Goal: Manage account settings

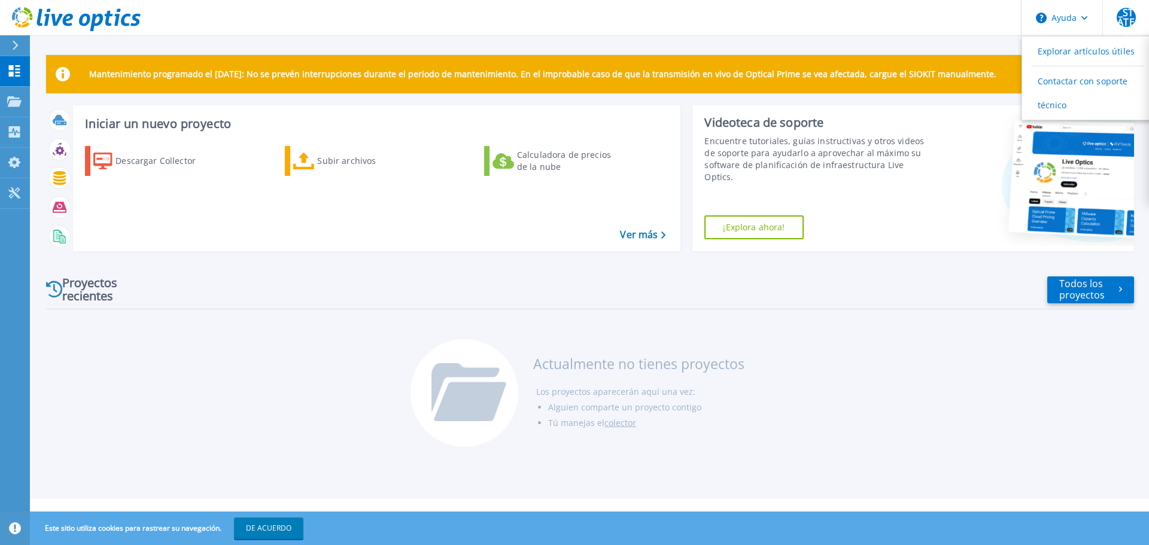
scroll to position [1587, 0]
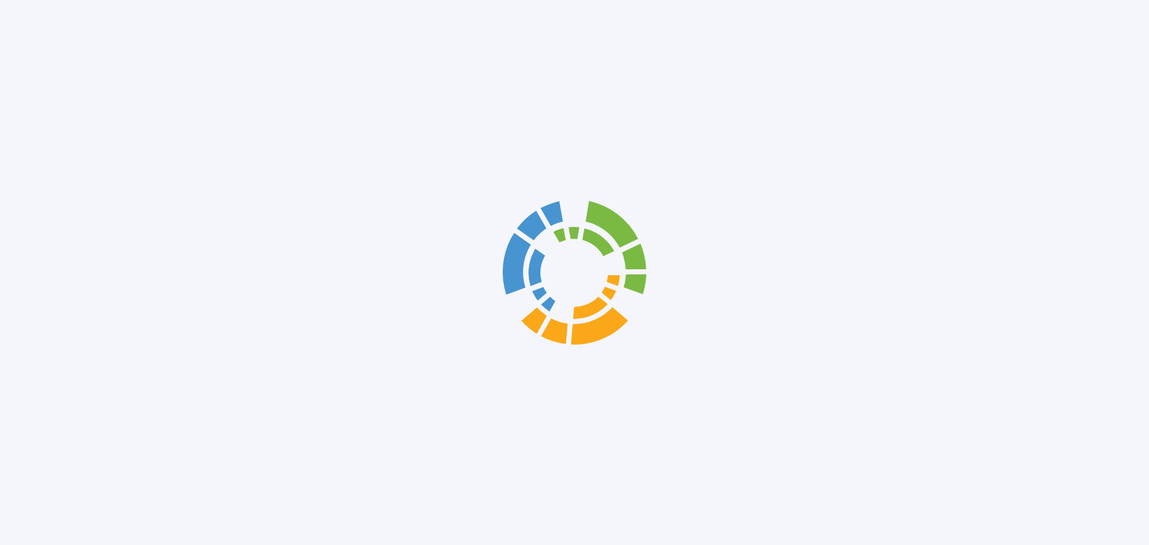
scroll to position [1587, 0]
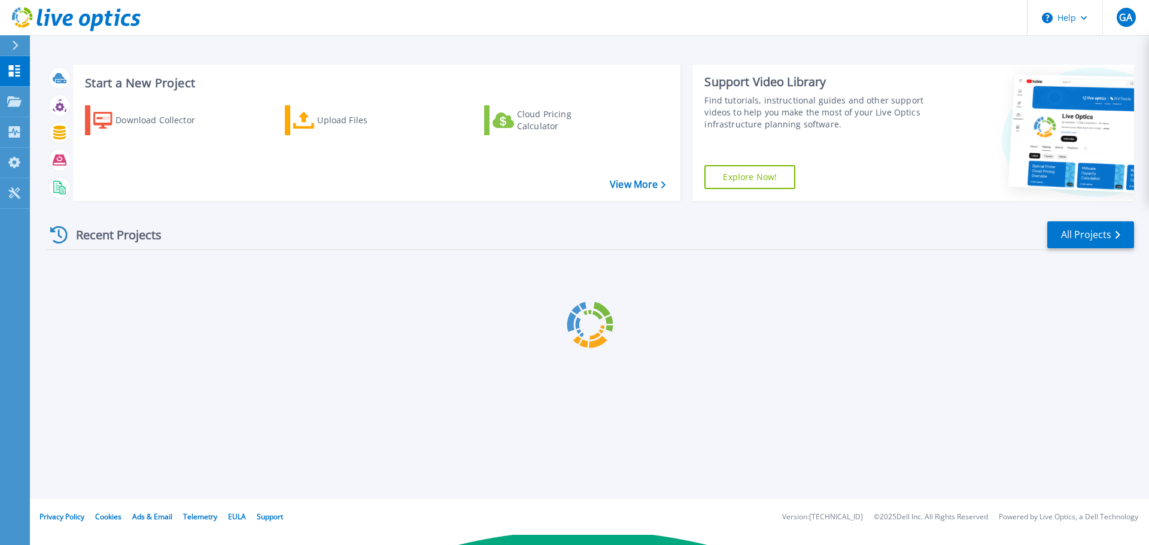
scroll to position [1587, 0]
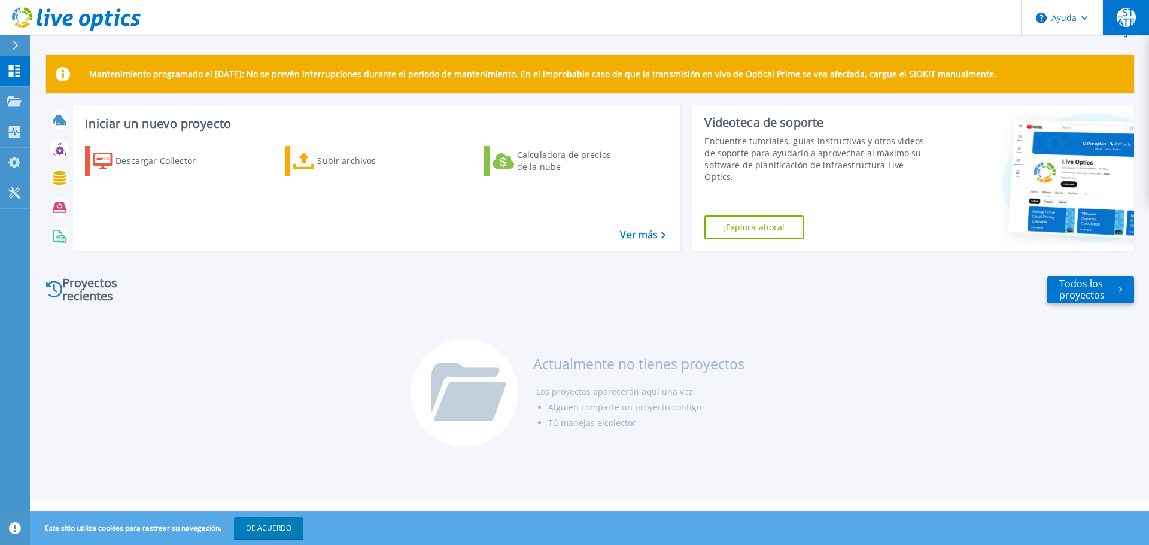
click at [1127, 13] on font "[US_STATE]" at bounding box center [1125, 17] width 17 height 42
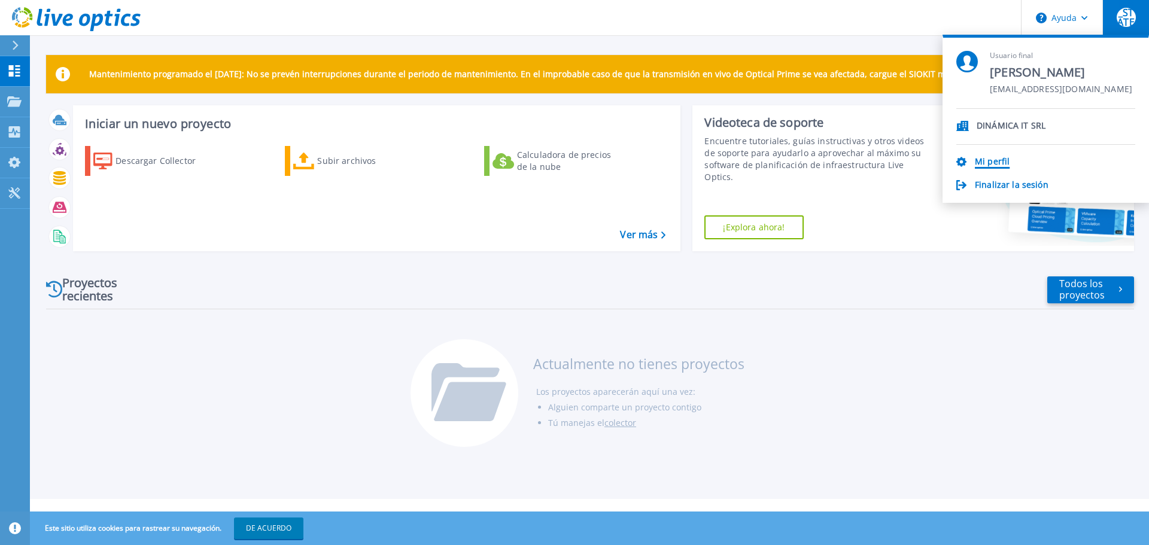
click at [994, 160] on font "Mi perfil" at bounding box center [992, 161] width 35 height 11
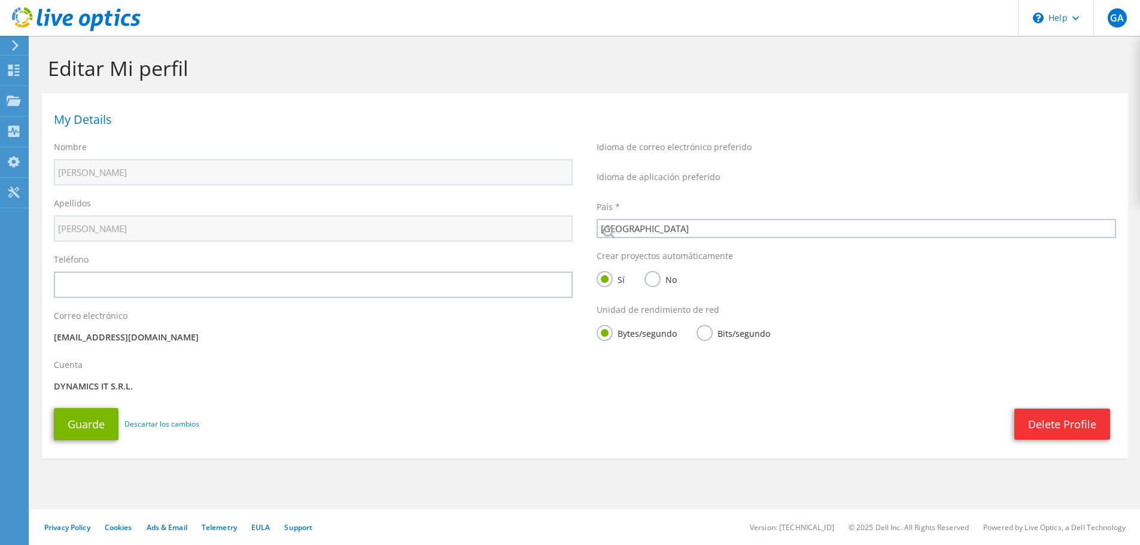
select select "10"
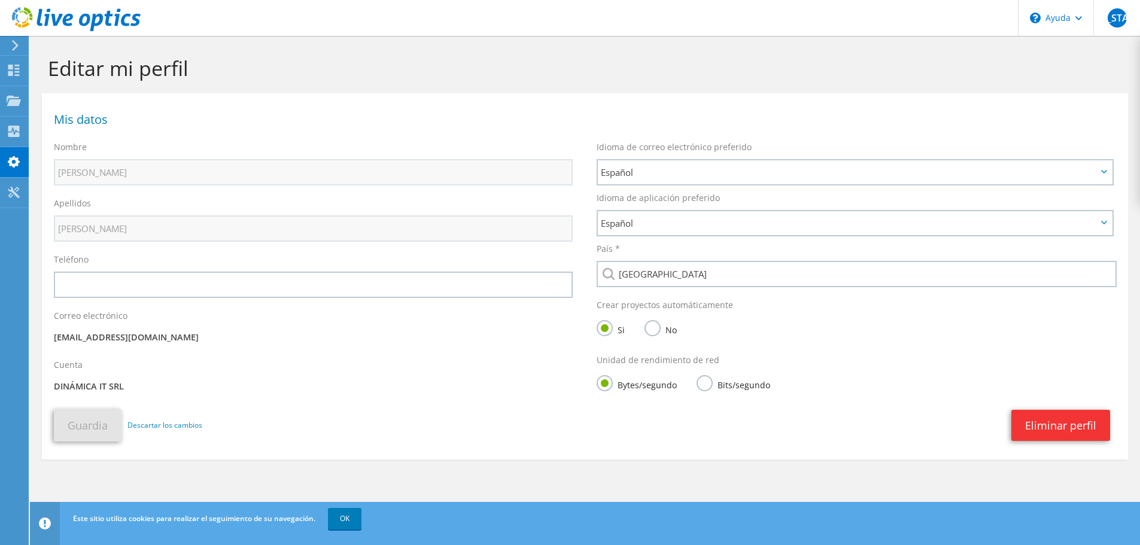
scroll to position [1579, 0]
click at [19, 68] on use at bounding box center [13, 70] width 11 height 11
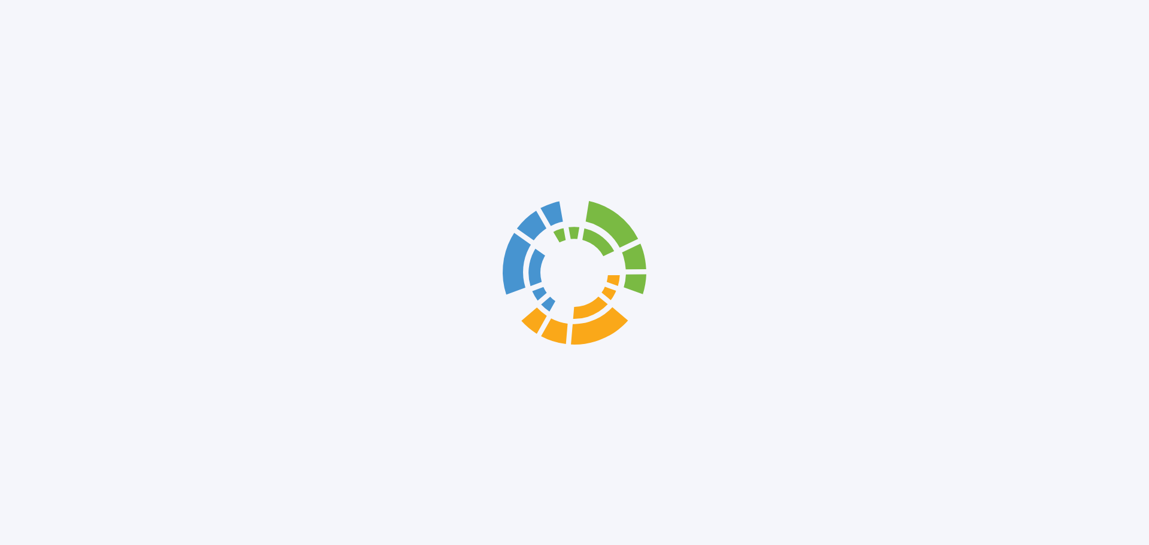
scroll to position [1587, 0]
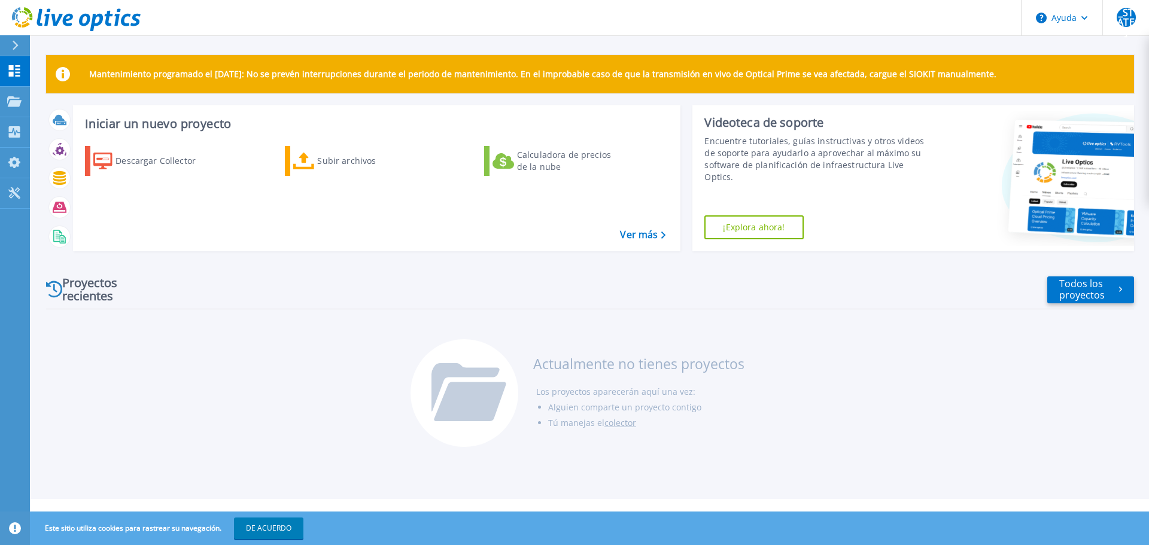
click at [19, 46] on icon at bounding box center [15, 46] width 7 height 10
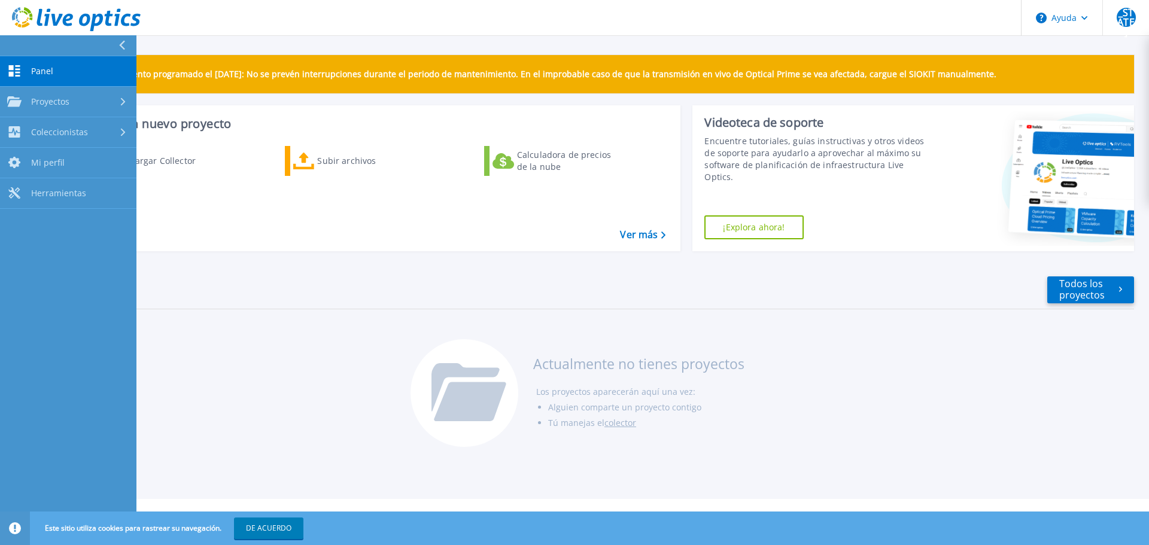
click at [19, 46] on button at bounding box center [68, 45] width 136 height 21
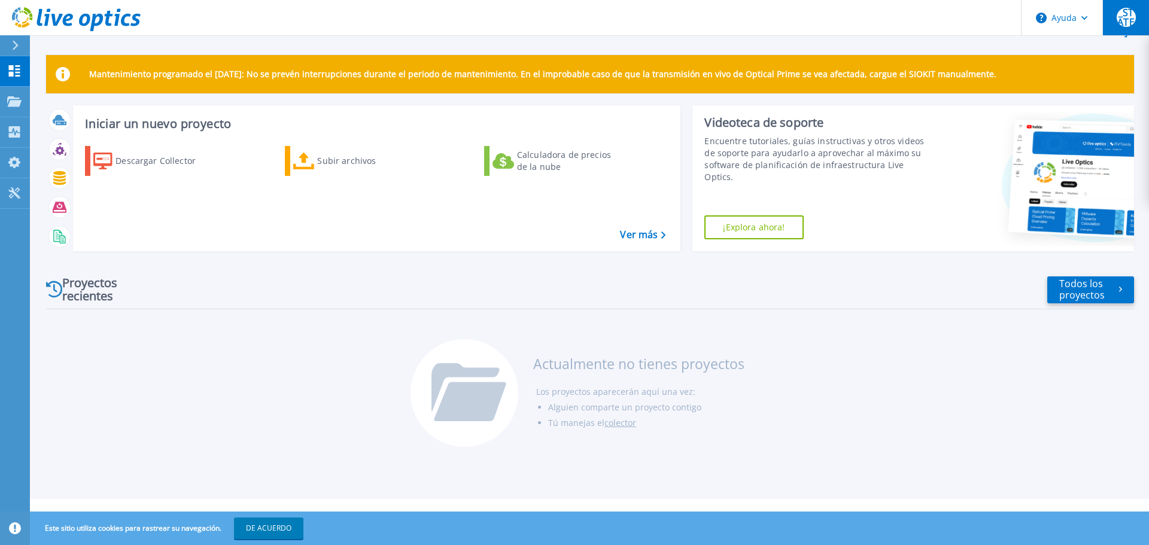
click at [1125, 27] on font "[US_STATE]" at bounding box center [1125, 17] width 17 height 42
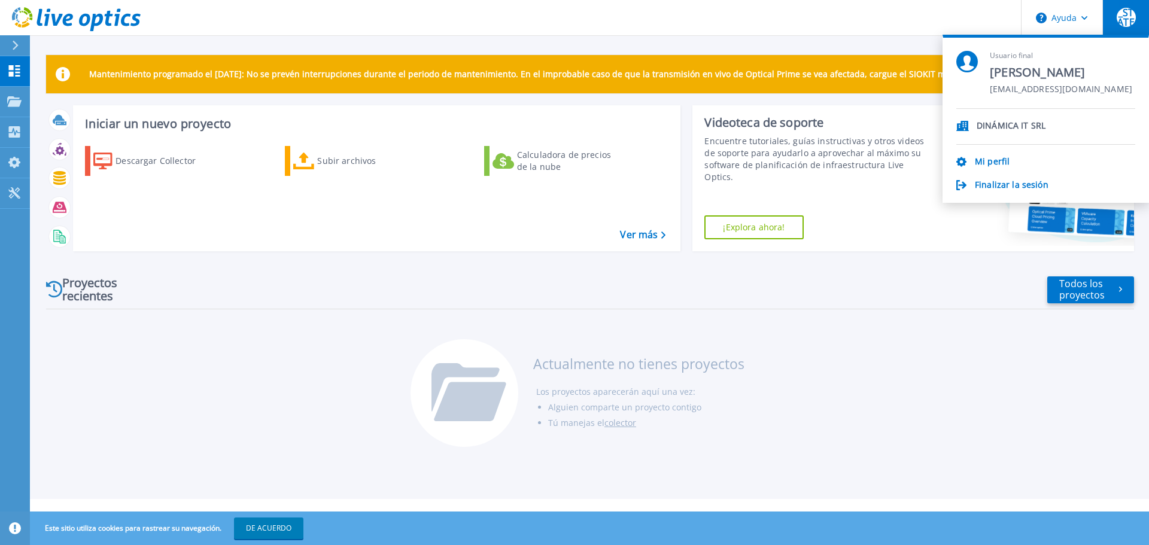
click at [1010, 163] on div "Mi perfil" at bounding box center [1045, 162] width 179 height 11
click at [990, 162] on font "Mi perfil" at bounding box center [992, 161] width 35 height 11
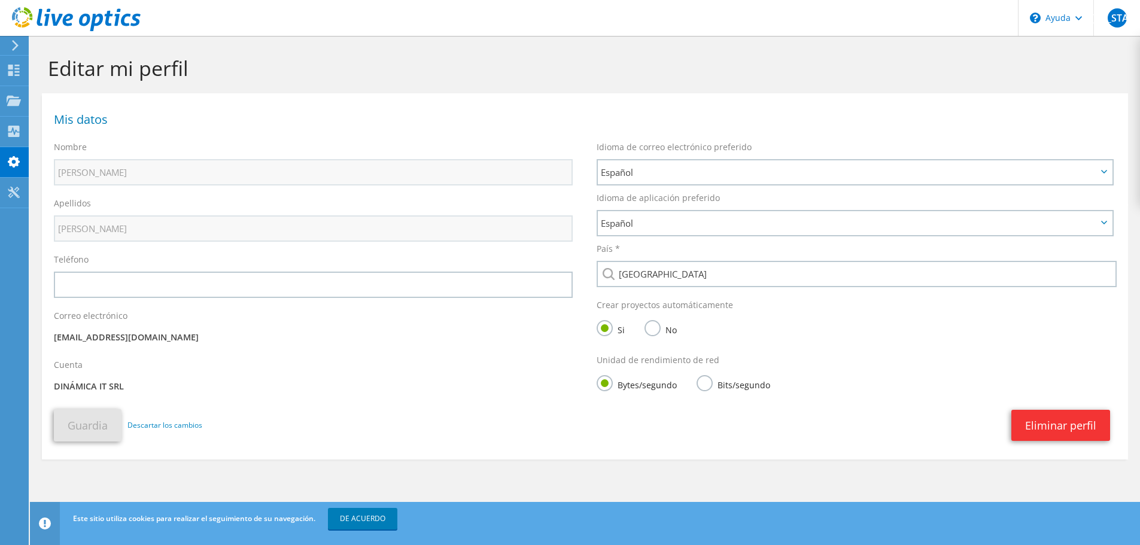
scroll to position [1579, 0]
click at [710, 216] on span "Español" at bounding box center [849, 223] width 496 height 14
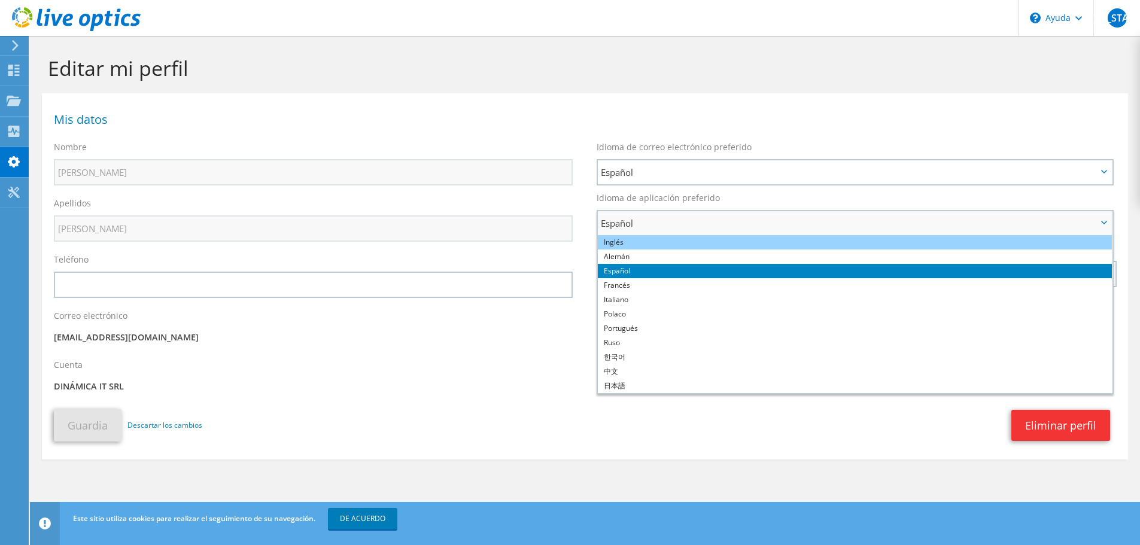
click at [635, 238] on li "Inglés" at bounding box center [855, 242] width 514 height 14
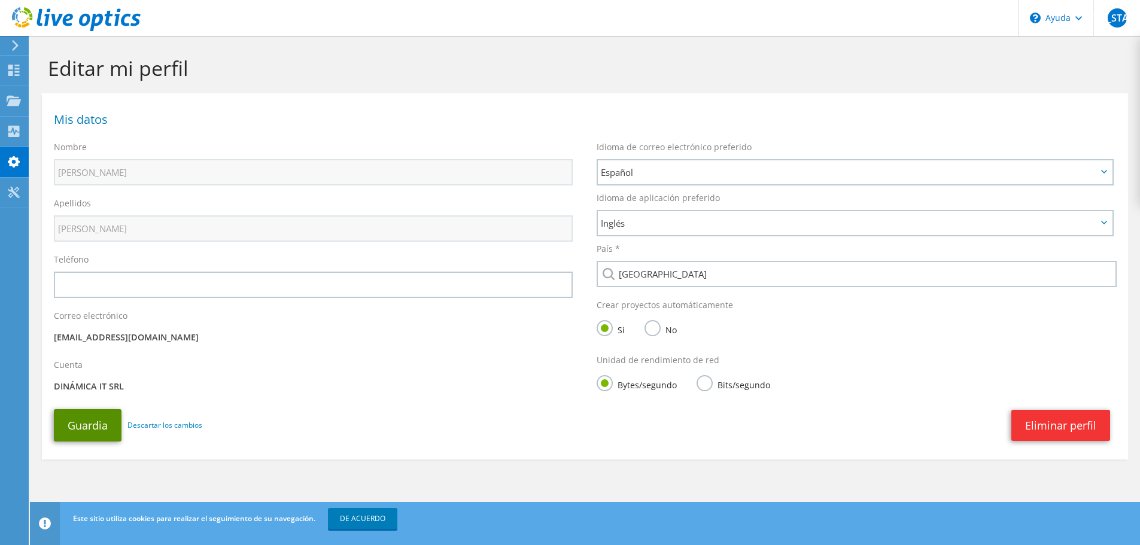
click at [87, 434] on button "Guardia" at bounding box center [88, 425] width 68 height 32
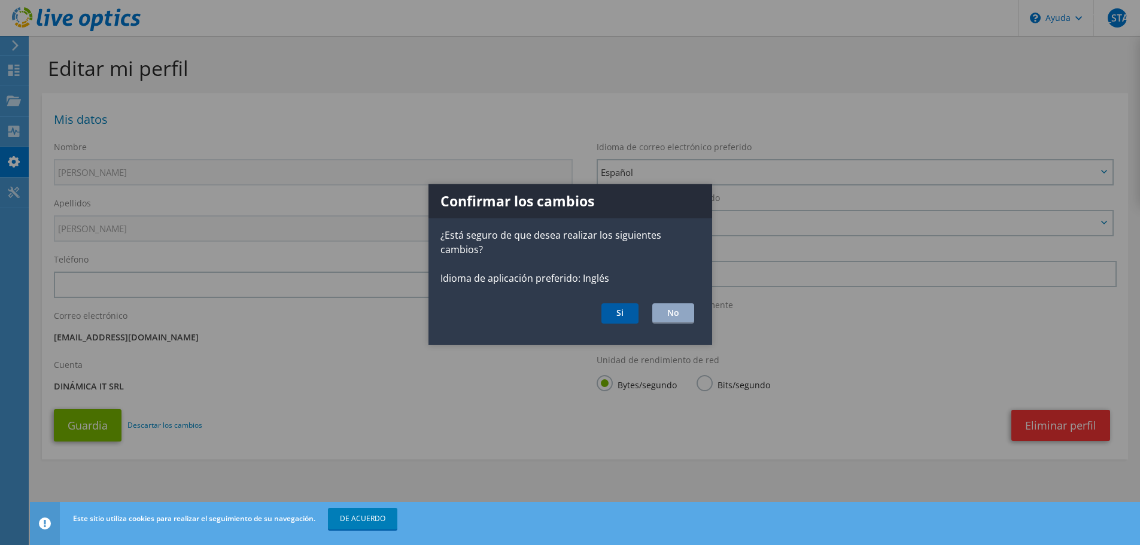
click at [626, 313] on button "Si" at bounding box center [619, 313] width 37 height 20
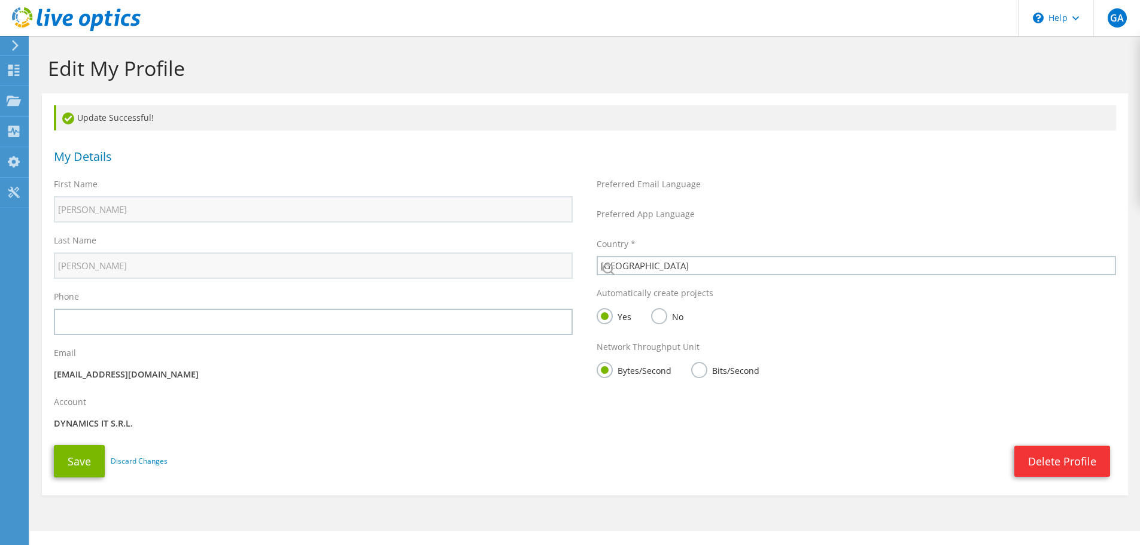
select select "10"
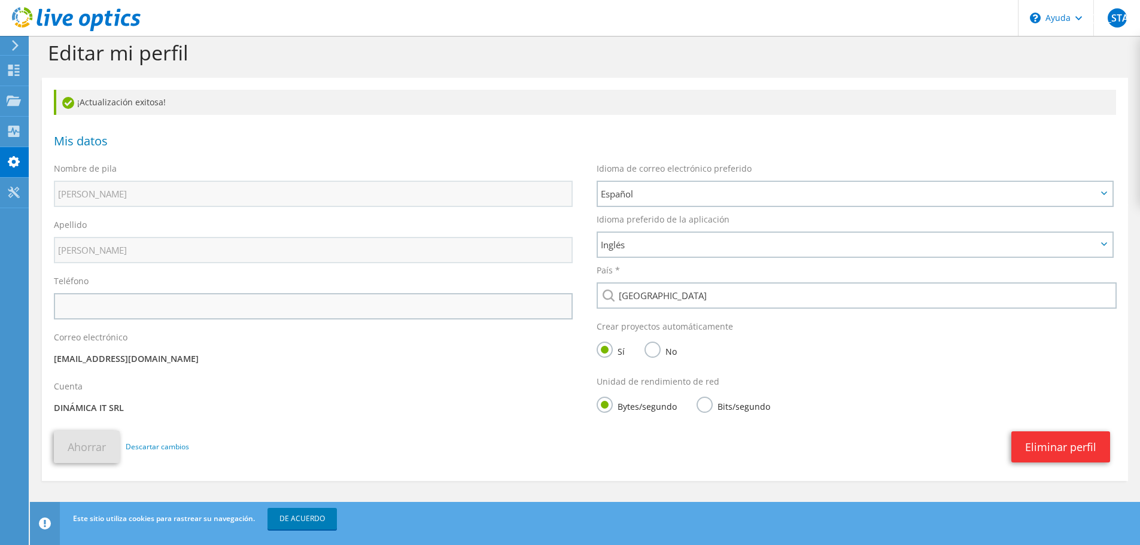
scroll to position [23, 0]
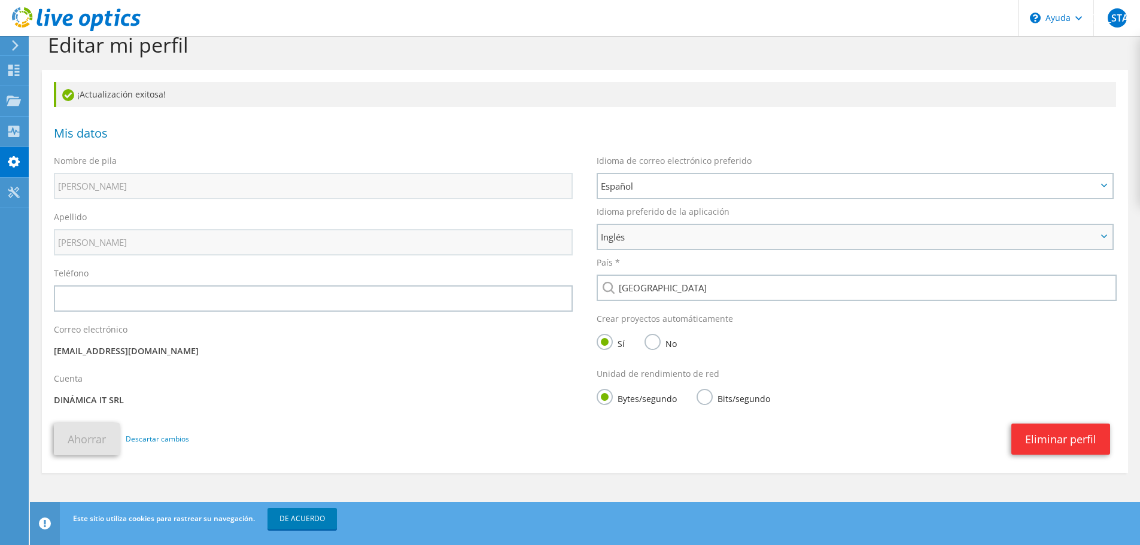
click at [652, 240] on span "Inglés" at bounding box center [849, 237] width 496 height 14
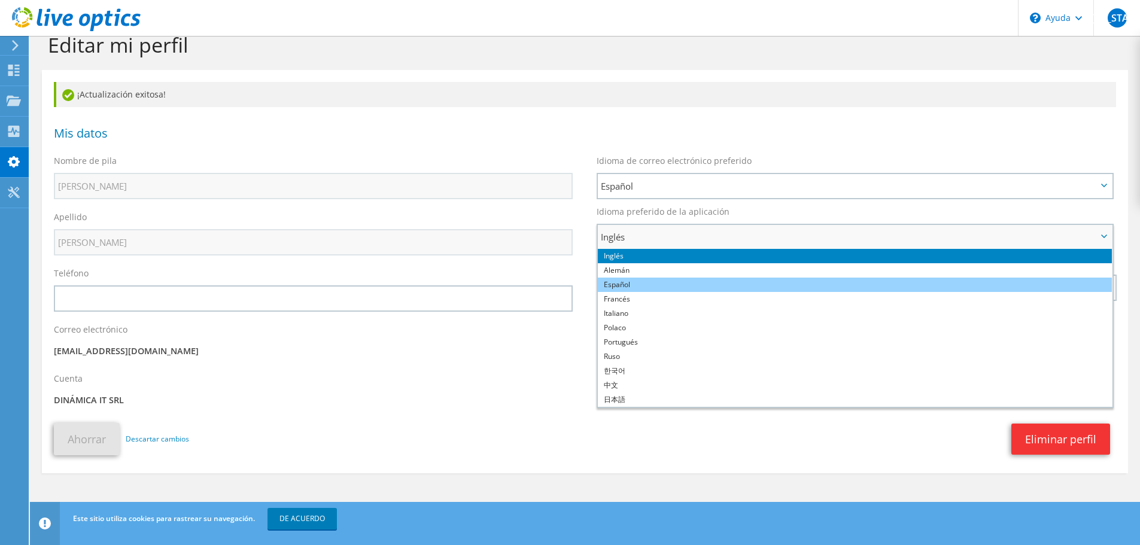
click at [644, 281] on li "Español" at bounding box center [855, 285] width 514 height 14
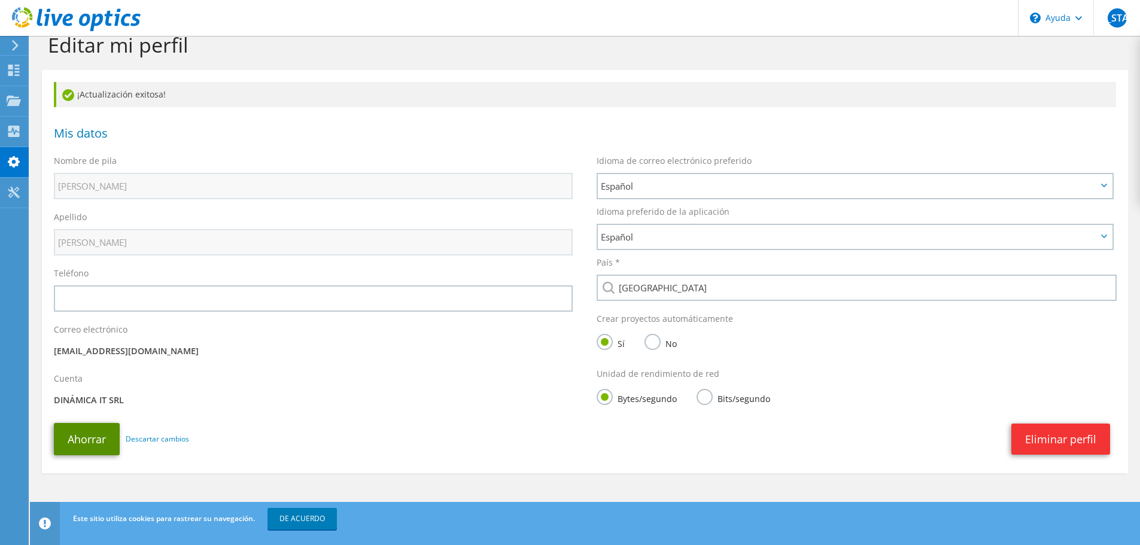
click at [76, 443] on font "Ahorrar" at bounding box center [87, 439] width 38 height 14
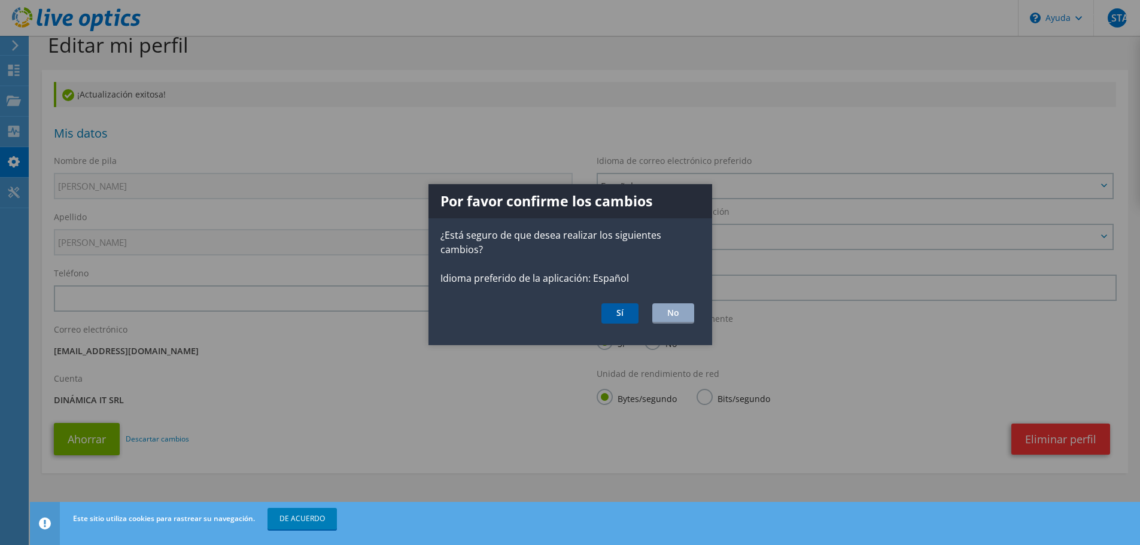
click at [629, 315] on button "Sí" at bounding box center [619, 313] width 37 height 20
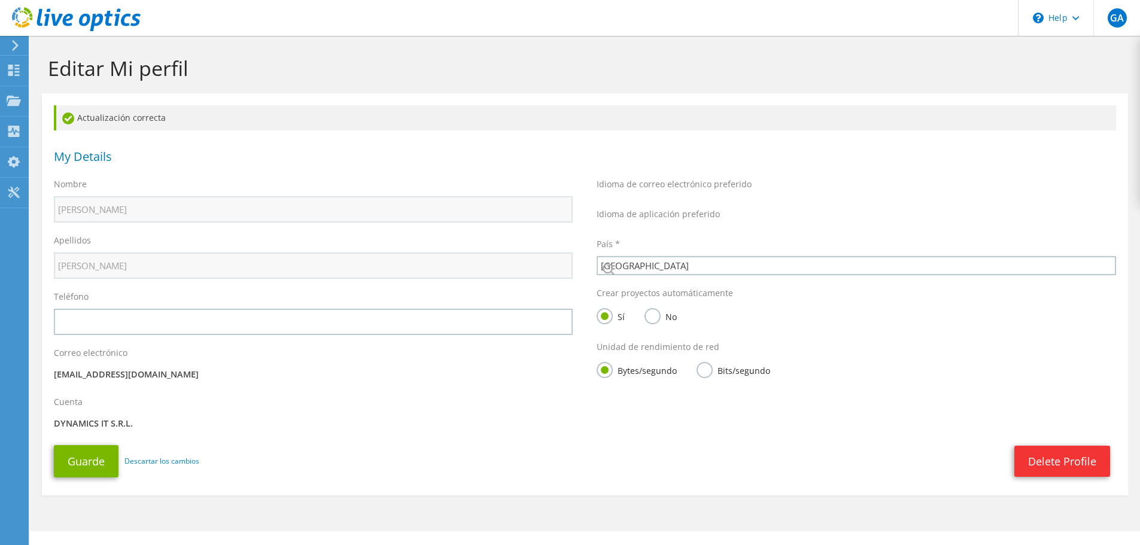
select select "10"
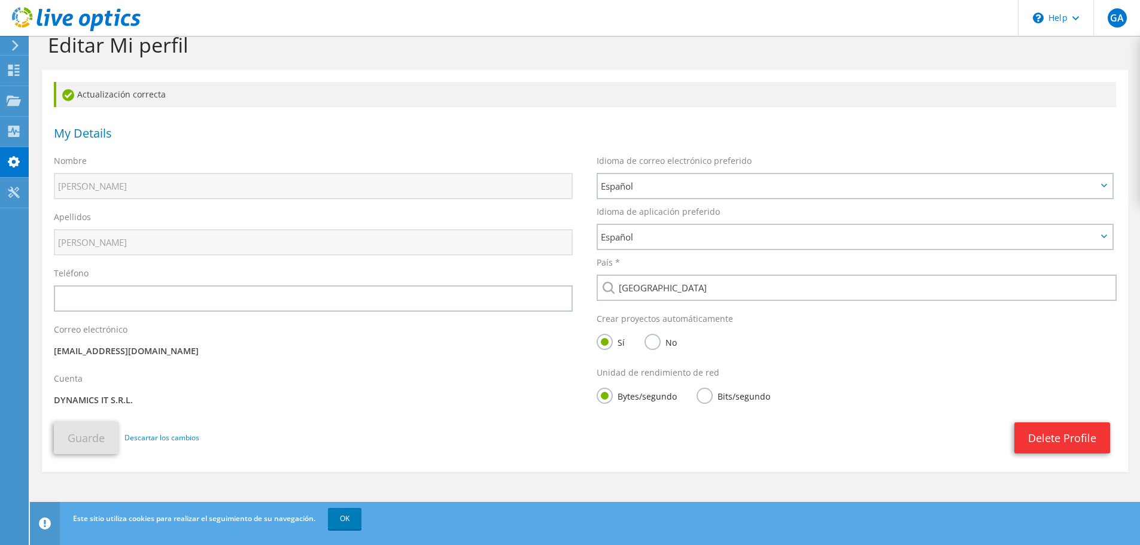
scroll to position [1687, 0]
click at [911, 358] on div "Crear proyectos automáticamente Sí No" at bounding box center [855, 335] width 543 height 54
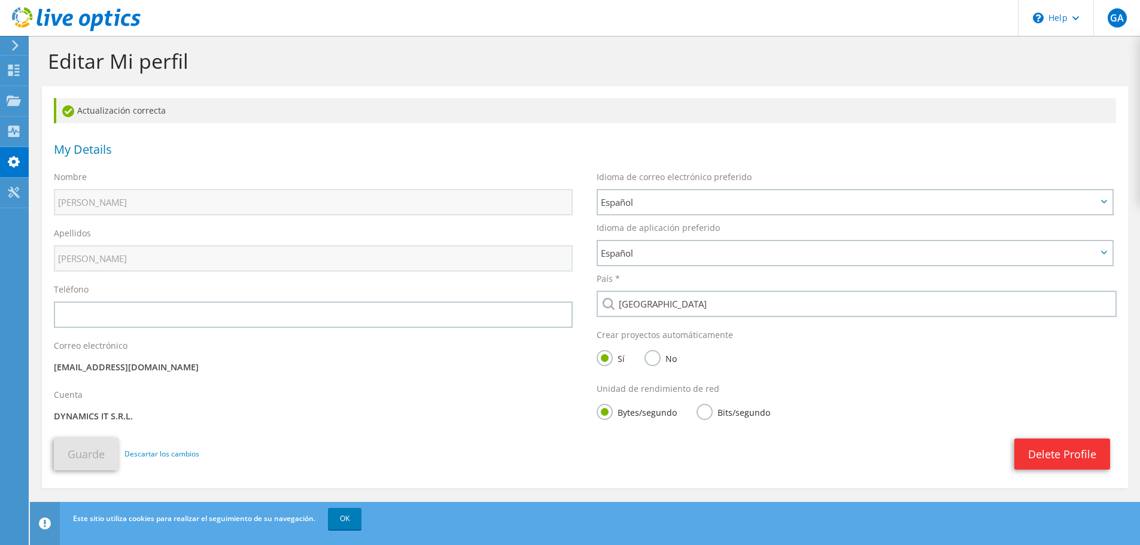
scroll to position [0, 0]
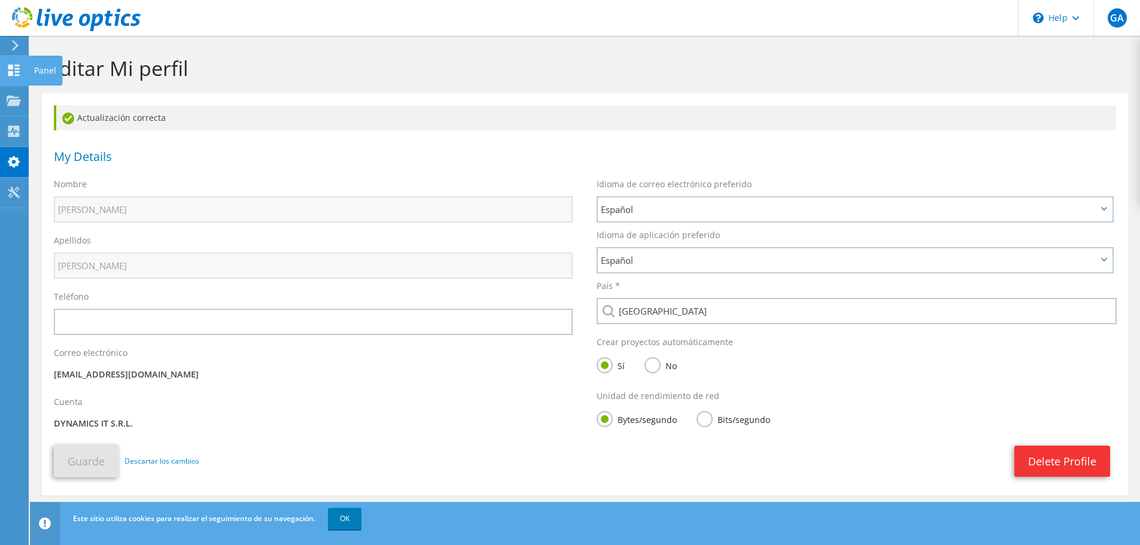
click at [11, 65] on use at bounding box center [13, 70] width 11 height 11
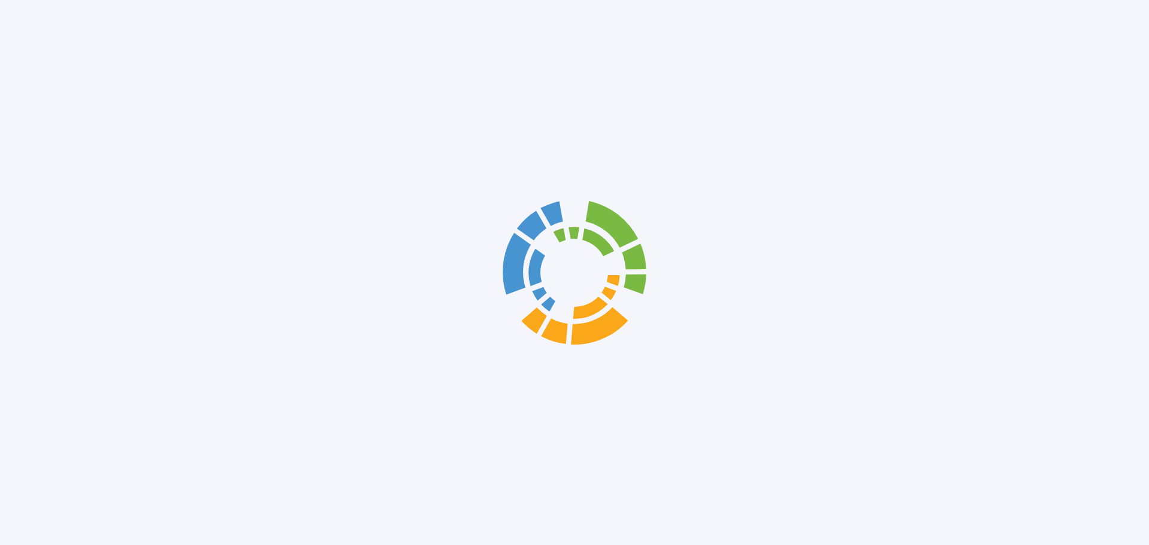
scroll to position [1587, 0]
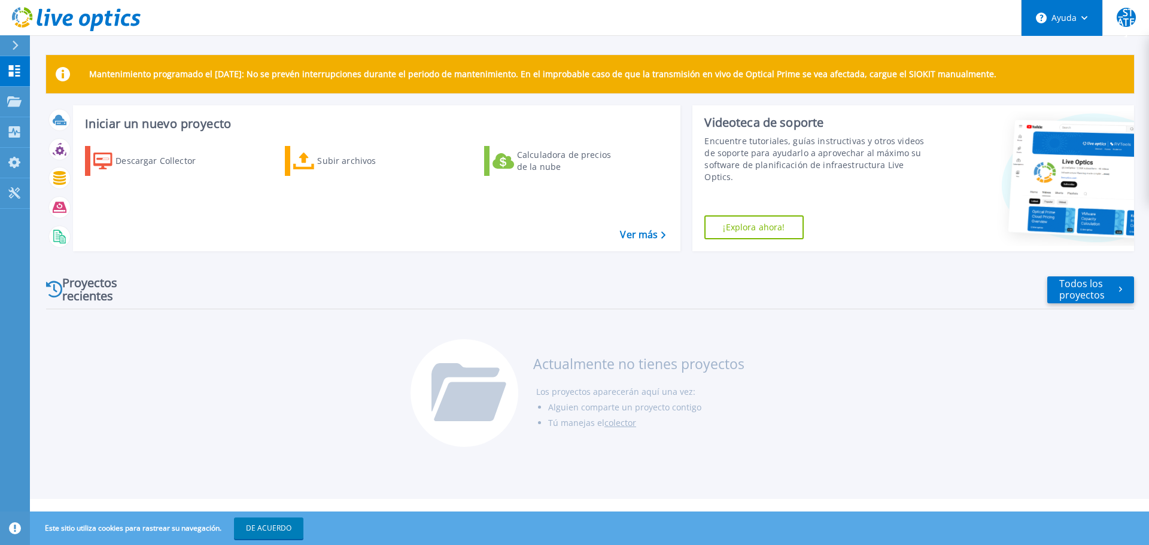
click at [1069, 23] on font "Ayuda" at bounding box center [1063, 17] width 25 height 11
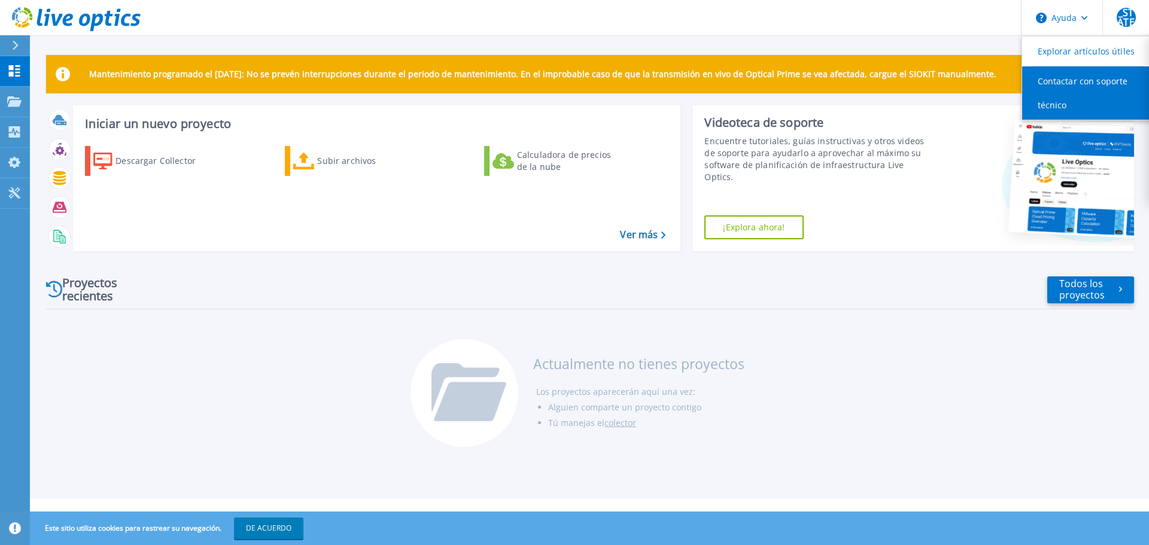
drag, startPoint x: 1092, startPoint y: 87, endPoint x: 1058, endPoint y: 92, distance: 35.0
click at [1091, 87] on link "Contactar con soporte técnico" at bounding box center [1088, 92] width 133 height 53
